Goal: Obtain resource: Download file/media

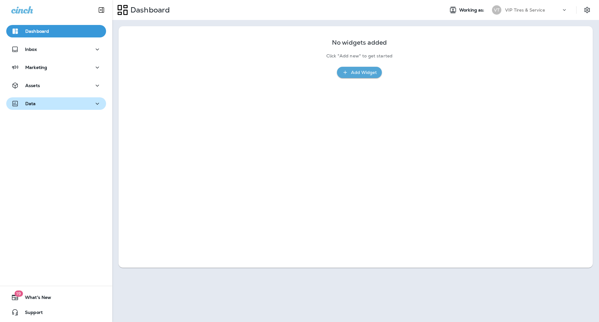
click at [59, 101] on div "Data" at bounding box center [56, 104] width 90 height 8
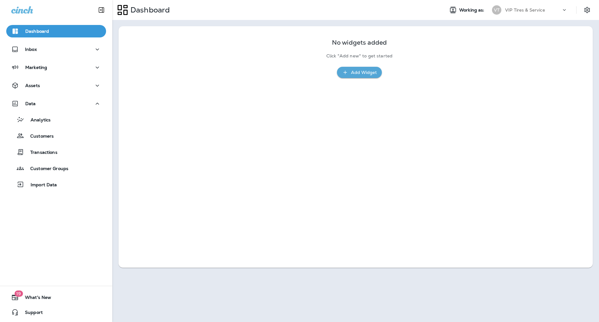
click at [49, 56] on div "Inbox" at bounding box center [56, 51] width 112 height 16
click at [47, 46] on div "Inbox" at bounding box center [56, 50] width 90 height 8
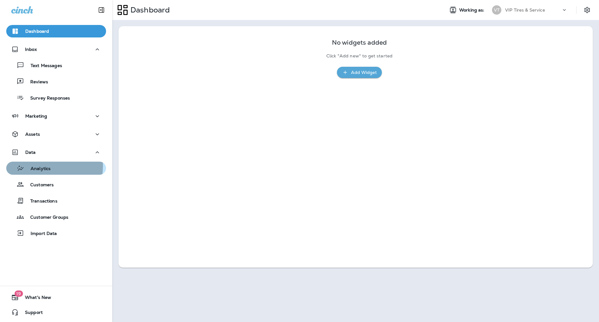
click at [35, 166] on p "Analytics" at bounding box center [37, 169] width 26 height 6
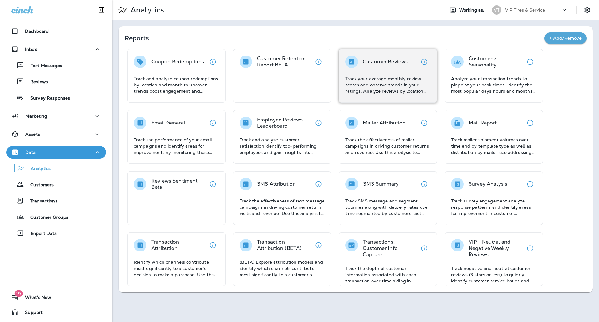
click at [392, 85] on p "Track your average monthly review scores and observe trends in your ratings. An…" at bounding box center [387, 85] width 85 height 19
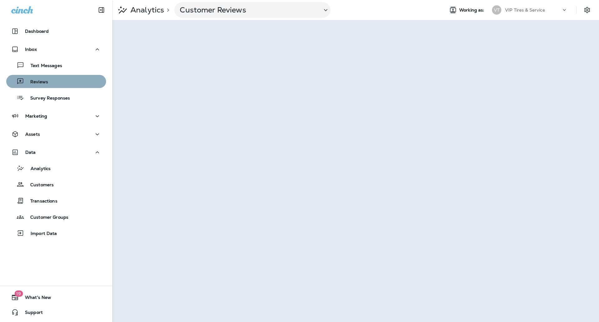
click at [57, 78] on div "Reviews" at bounding box center [56, 81] width 95 height 9
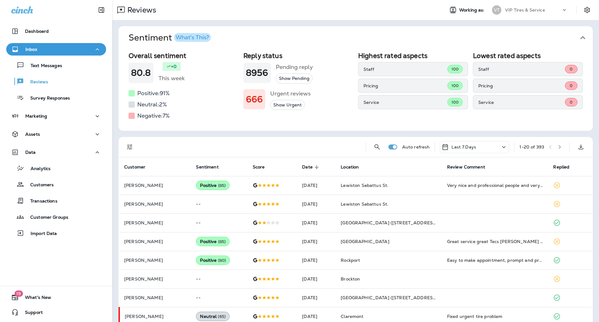
click at [263, 149] on div at bounding box center [251, 147] width 220 height 20
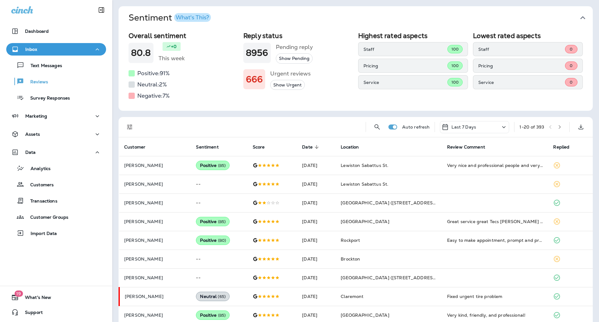
scroll to position [20, 0]
click at [128, 124] on icon "Filters" at bounding box center [129, 126] width 7 height 7
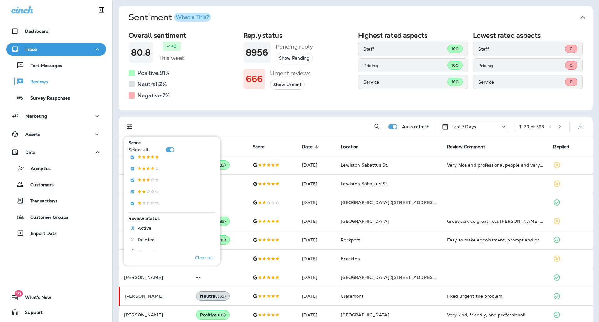
scroll to position [110, 0]
click at [198, 157] on p "Only" at bounding box center [203, 156] width 10 height 5
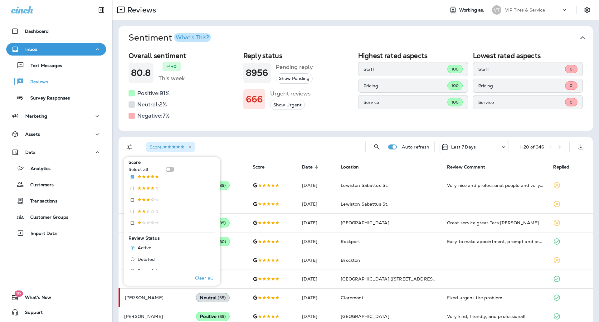
click at [270, 145] on div "Score :" at bounding box center [250, 147] width 219 height 20
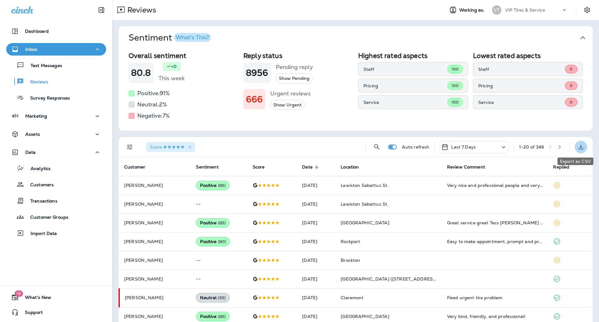
click at [577, 150] on icon "Export as CSV" at bounding box center [580, 146] width 7 height 7
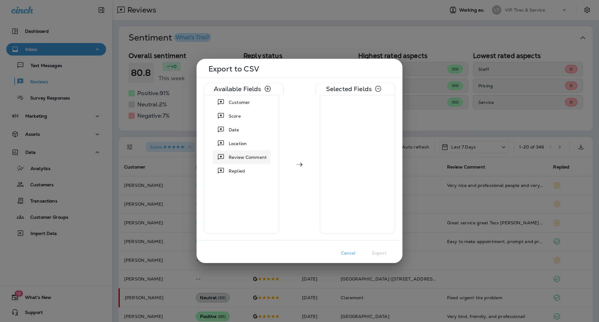
click at [237, 154] on span "Review Comment" at bounding box center [248, 157] width 38 height 6
click at [345, 251] on button "Cancel" at bounding box center [348, 253] width 31 height 10
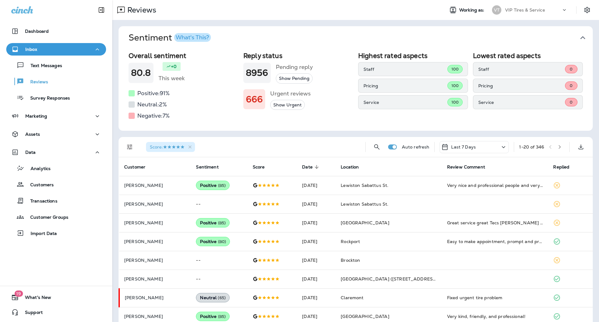
click at [445, 144] on div "Last 7 Days" at bounding box center [458, 146] width 35 height 7
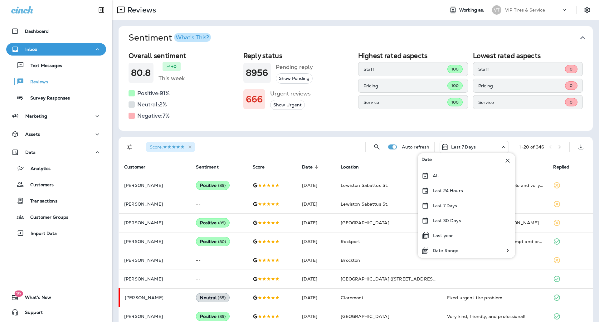
click at [329, 139] on div "Score :" at bounding box center [250, 147] width 219 height 20
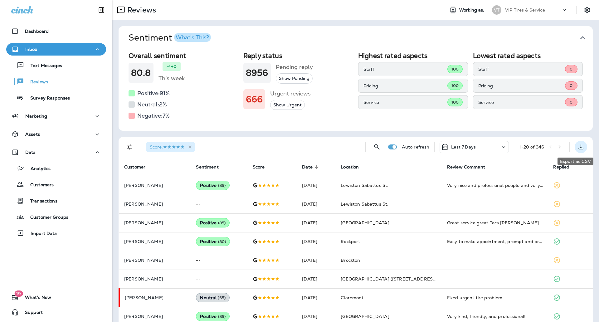
click at [577, 146] on icon "Export as CSV" at bounding box center [580, 146] width 7 height 7
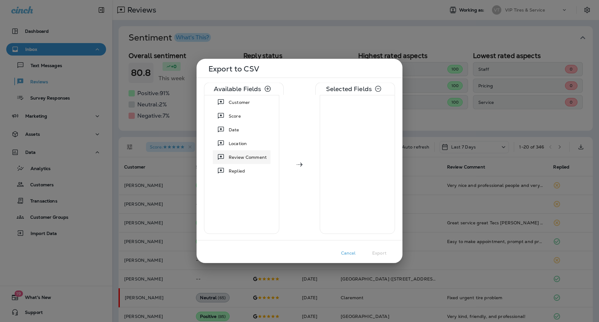
click at [246, 159] on span "Review Comment" at bounding box center [248, 157] width 38 height 6
click at [378, 252] on button "Export" at bounding box center [379, 253] width 31 height 10
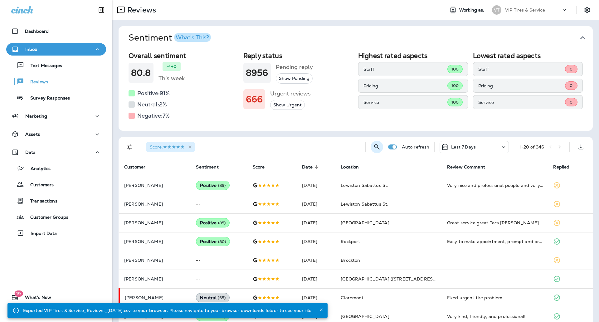
click at [373, 150] on icon "Search Reviews" at bounding box center [376, 146] width 7 height 7
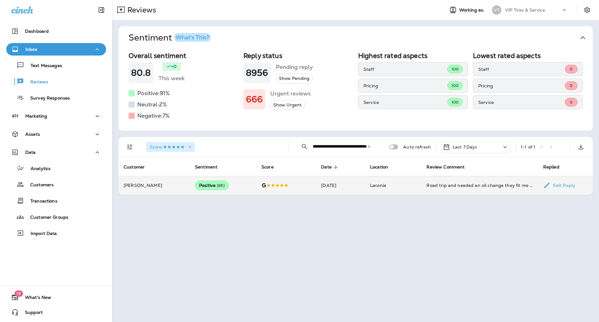
type input "**********"
click at [410, 186] on td "Laconia" at bounding box center [393, 185] width 56 height 19
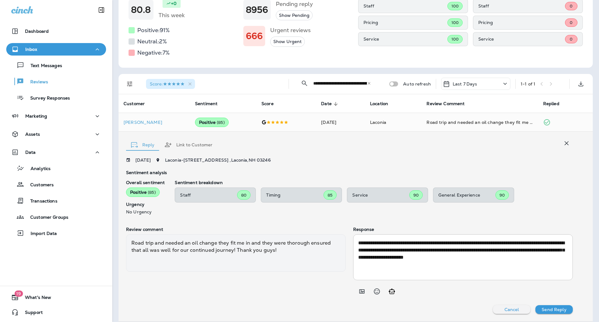
click at [234, 82] on div "Score :" at bounding box center [212, 84] width 143 height 20
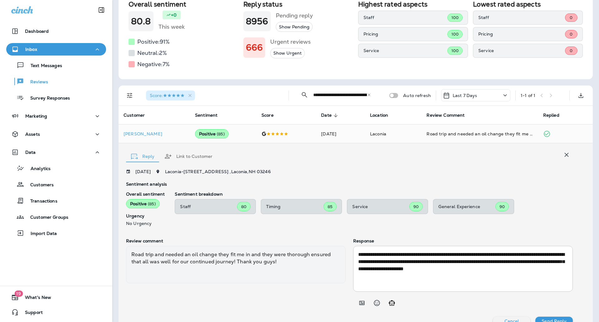
scroll to position [51, 0]
click at [577, 93] on icon "Export as CSV" at bounding box center [580, 94] width 7 height 7
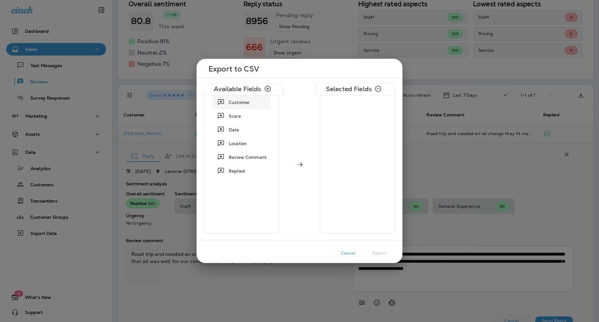
click at [225, 104] on icon at bounding box center [220, 102] width 7 height 7
click at [231, 104] on span "Score" at bounding box center [235, 102] width 12 height 6
click at [231, 105] on span "Date" at bounding box center [234, 102] width 11 height 6
click at [231, 105] on span "Location" at bounding box center [238, 102] width 18 height 6
click at [231, 105] on span "Review Comment" at bounding box center [248, 102] width 38 height 6
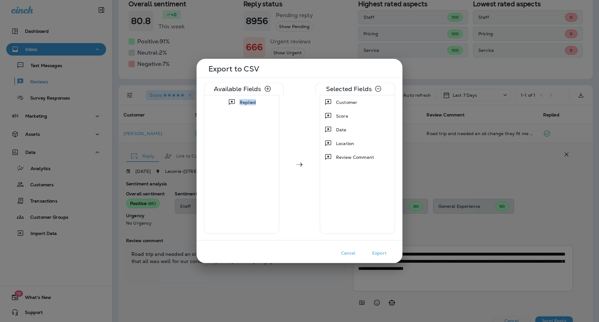
click at [231, 105] on icon at bounding box center [231, 102] width 7 height 7
click at [386, 254] on button "Export" at bounding box center [379, 253] width 31 height 10
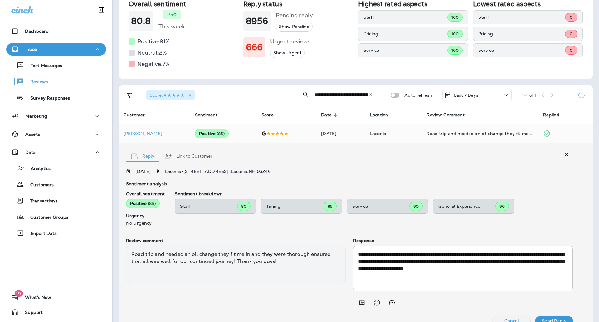
click at [590, 120] on div "**********" at bounding box center [355, 153] width 487 height 371
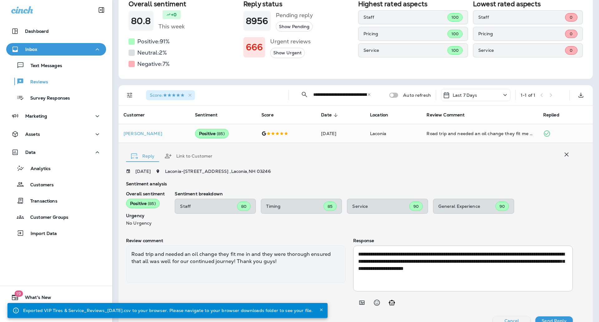
click at [474, 97] on div "Last 7 Days" at bounding box center [475, 95] width 69 height 12
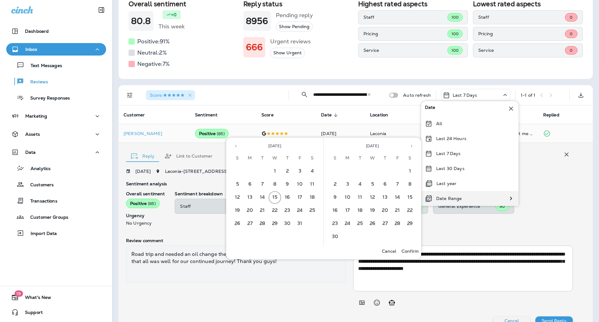
click at [448, 194] on div "Date Range" at bounding box center [443, 198] width 44 height 15
click at [235, 148] on icon "Previous month" at bounding box center [236, 146] width 4 height 4
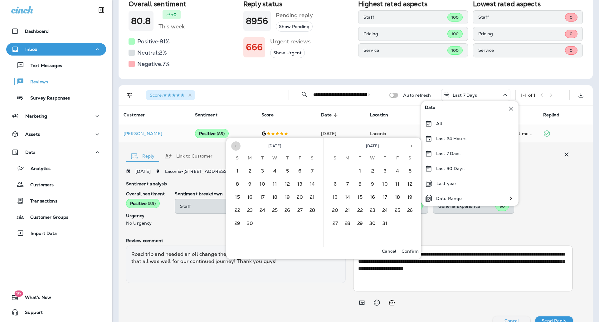
click at [235, 148] on icon "Previous month" at bounding box center [236, 146] width 4 height 4
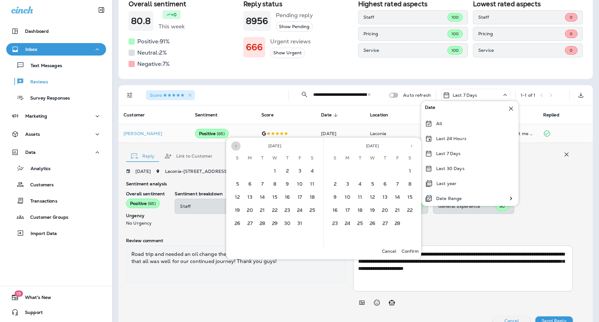
click at [235, 148] on icon "Previous month" at bounding box center [236, 146] width 4 height 4
click at [260, 168] on button "1" at bounding box center [262, 171] width 12 height 12
click at [410, 148] on icon "Next month" at bounding box center [411, 146] width 4 height 4
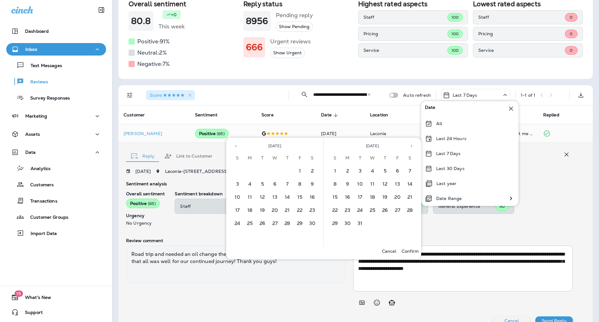
click at [414, 148] on button "Next month" at bounding box center [411, 145] width 9 height 9
click at [400, 222] on button "31" at bounding box center [397, 223] width 12 height 12
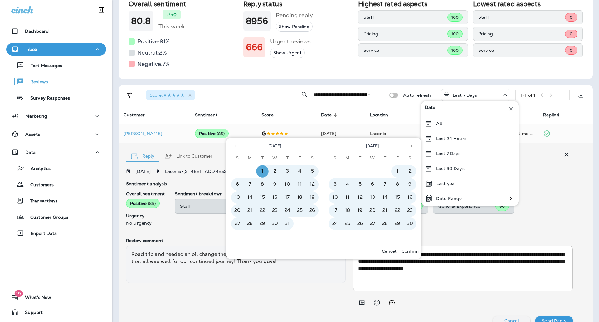
click at [412, 252] on p "Confirm" at bounding box center [410, 251] width 17 height 5
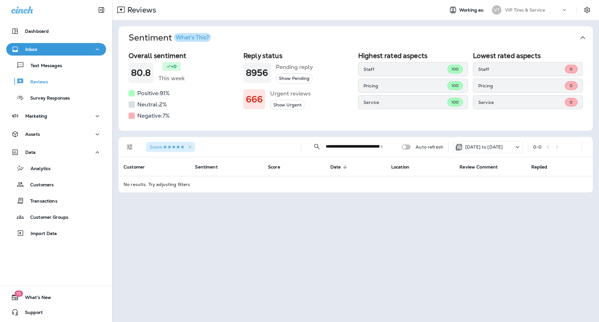
click at [380, 148] on icon at bounding box center [381, 146] width 4 height 4
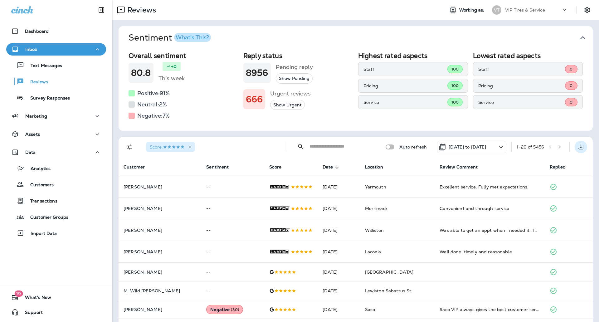
click at [577, 147] on icon "Export as CSV" at bounding box center [580, 146] width 7 height 7
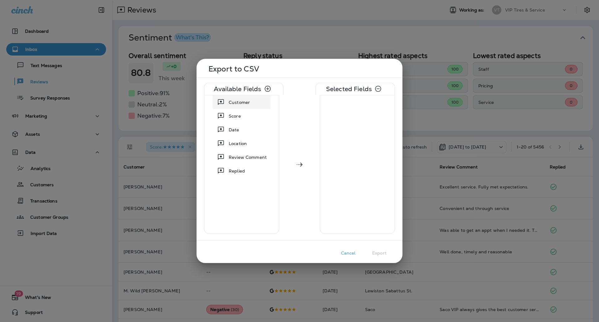
click at [251, 105] on div "Customer" at bounding box center [239, 102] width 26 height 11
click at [247, 110] on div "Date" at bounding box center [241, 115] width 55 height 11
click at [244, 103] on div "Score" at bounding box center [241, 102] width 55 height 11
click at [244, 104] on span "Location" at bounding box center [238, 102] width 18 height 6
click at [244, 104] on span "Review Comment" at bounding box center [248, 102] width 38 height 6
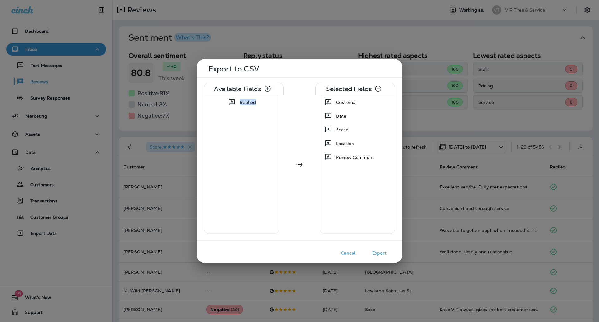
click at [244, 104] on span "Replied" at bounding box center [248, 102] width 16 height 6
click at [244, 104] on div "Replied" at bounding box center [241, 164] width 75 height 139
click at [236, 153] on div at bounding box center [241, 164] width 75 height 139
click at [348, 171] on div "Replied" at bounding box center [344, 170] width 21 height 11
click at [263, 176] on div "Replied" at bounding box center [241, 164] width 75 height 139
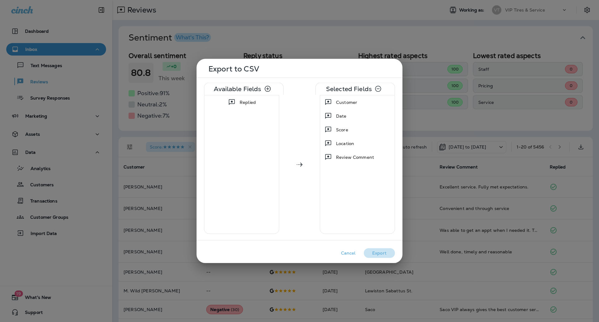
click at [378, 252] on button "Export" at bounding box center [379, 253] width 31 height 10
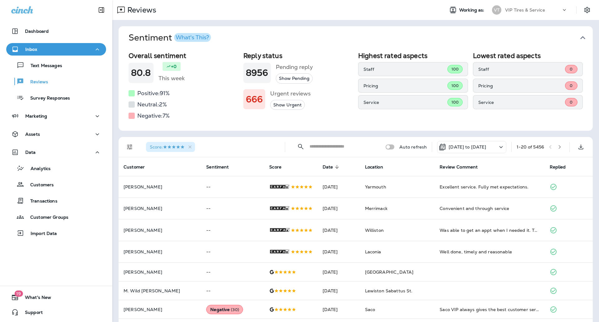
click at [241, 139] on div "Score :" at bounding box center [210, 147] width 139 height 20
click at [259, 144] on div "Score :" at bounding box center [210, 147] width 139 height 20
click at [229, 142] on div "Score :" at bounding box center [210, 147] width 139 height 20
click at [249, 149] on div "Score :" at bounding box center [210, 147] width 139 height 20
click at [232, 151] on div "Score :" at bounding box center [210, 147] width 139 height 20
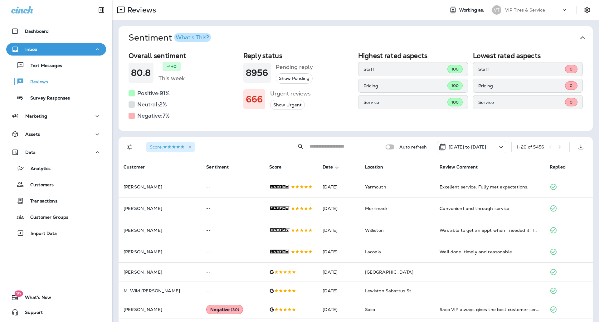
click at [261, 149] on div "Score :" at bounding box center [210, 147] width 139 height 20
click at [272, 147] on div "Score :" at bounding box center [210, 147] width 139 height 20
click at [577, 148] on icon "Export as CSV" at bounding box center [580, 146] width 7 height 7
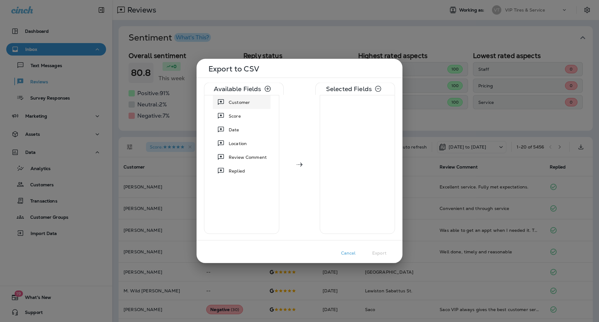
click at [245, 100] on span "Customer" at bounding box center [239, 102] width 21 height 6
click at [244, 104] on div "Score" at bounding box center [241, 102] width 55 height 11
click at [349, 115] on div "Score" at bounding box center [357, 115] width 72 height 11
click at [263, 127] on span "Review Comment" at bounding box center [248, 130] width 38 height 6
click at [257, 116] on div "Location" at bounding box center [247, 115] width 23 height 11
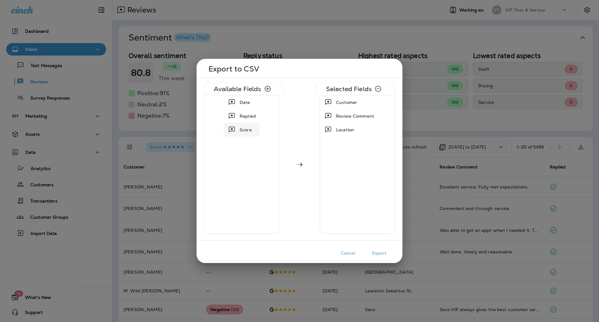
click at [255, 126] on div "Score" at bounding box center [241, 129] width 33 height 11
click at [356, 140] on div "Score" at bounding box center [357, 143] width 72 height 11
click at [300, 200] on div "Date Replied Score Customer Review Comment Location" at bounding box center [299, 167] width 191 height 145
click at [243, 99] on span "Date" at bounding box center [245, 102] width 11 height 6
click at [379, 253] on button "Export" at bounding box center [379, 253] width 31 height 10
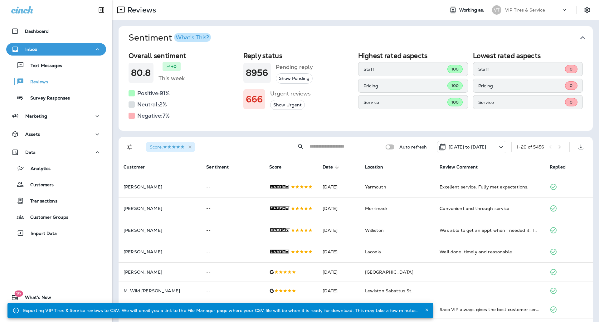
click at [278, 133] on div "Sentiment What's This? Overall sentiment 80.8 +0 This week Positive: 91 % Neutr…" at bounding box center [355, 294] width 487 height 548
click at [229, 20] on div "Sentiment What's This? Overall sentiment 80.8 +0 This week Positive: 91 % Neutr…" at bounding box center [355, 294] width 487 height 548
